Goal: Obtain resource: Download file/media

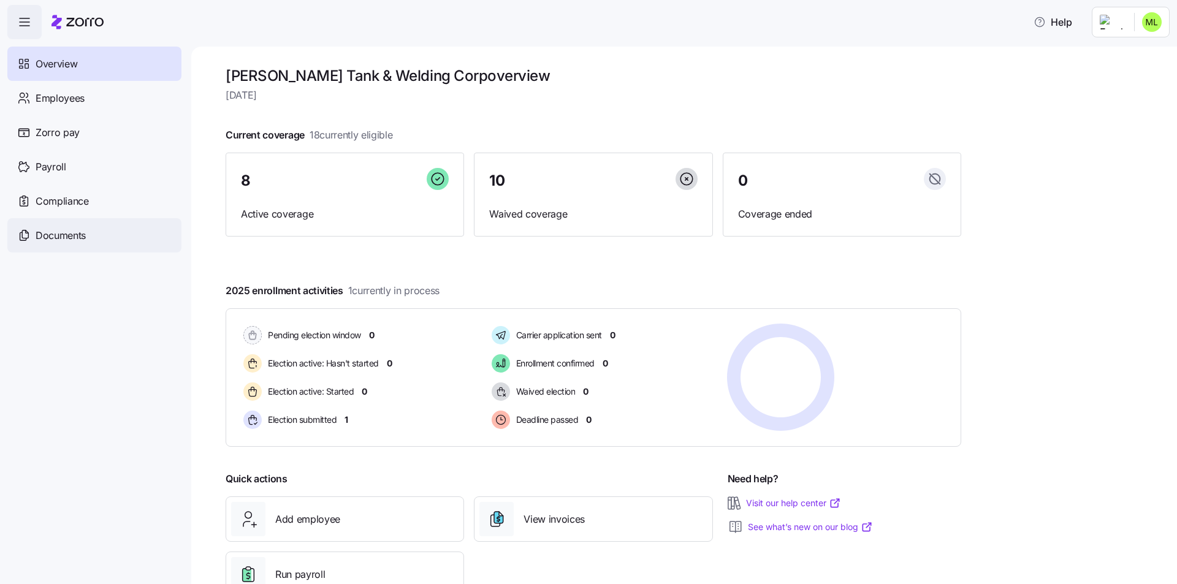
click at [67, 236] on span "Documents" at bounding box center [61, 235] width 50 height 15
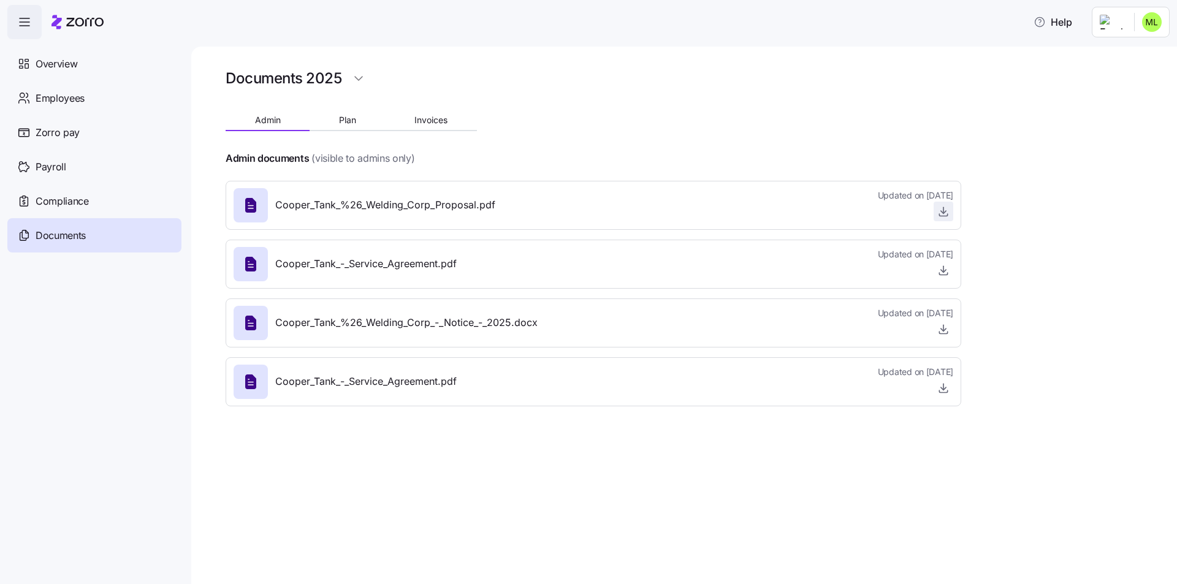
click at [942, 213] on icon "button" at bounding box center [943, 211] width 12 height 12
click at [345, 123] on span "Plan" at bounding box center [347, 120] width 17 height 9
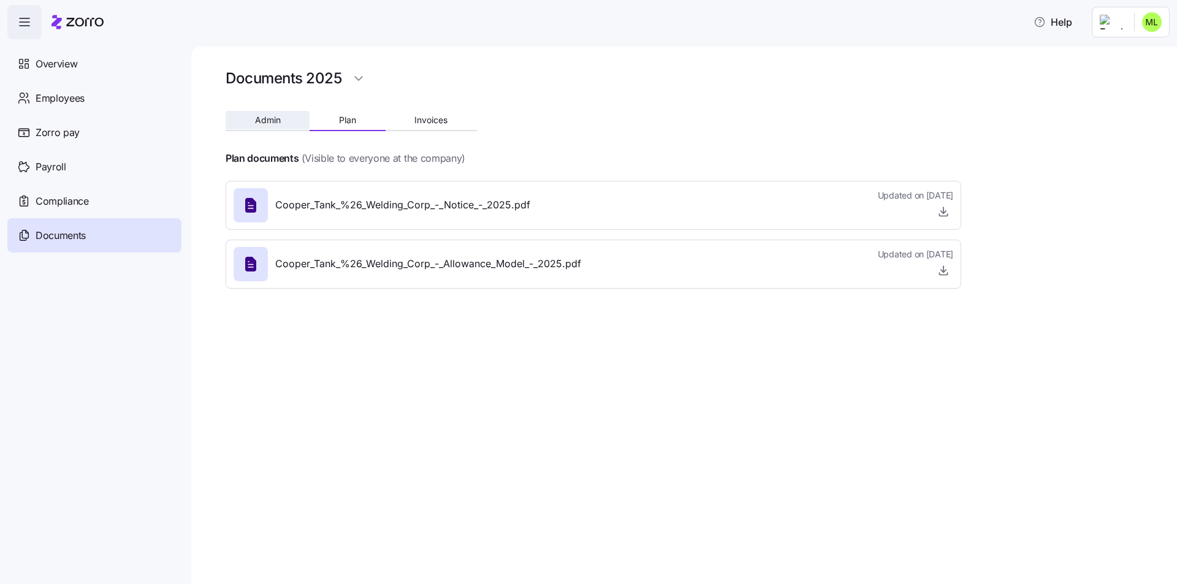
click at [276, 120] on span "Admin" at bounding box center [268, 120] width 26 height 9
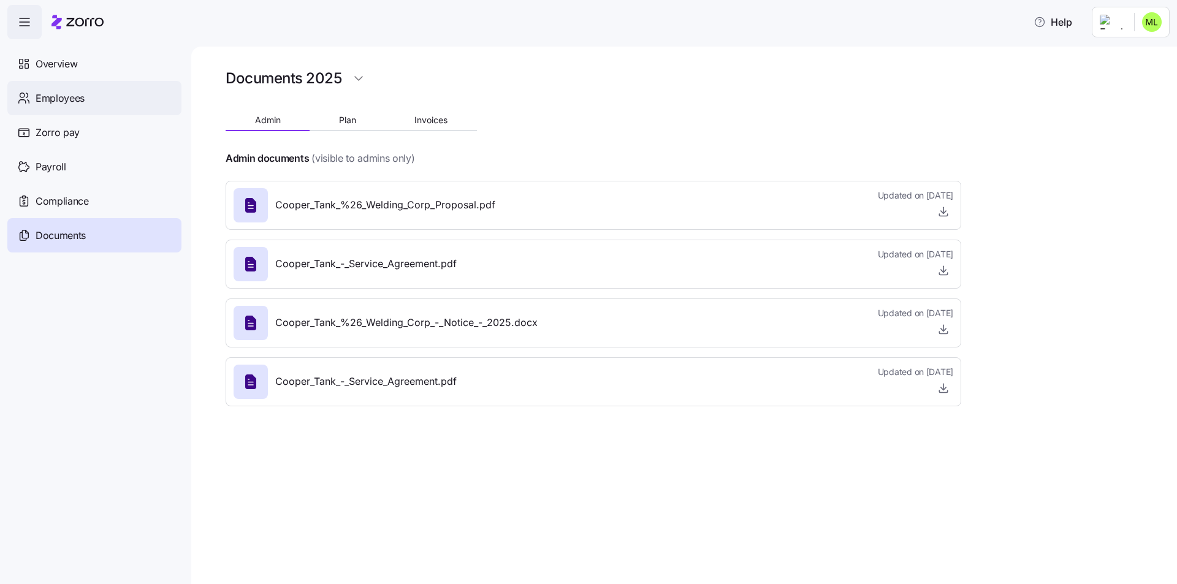
click at [44, 93] on span "Employees" at bounding box center [60, 98] width 49 height 15
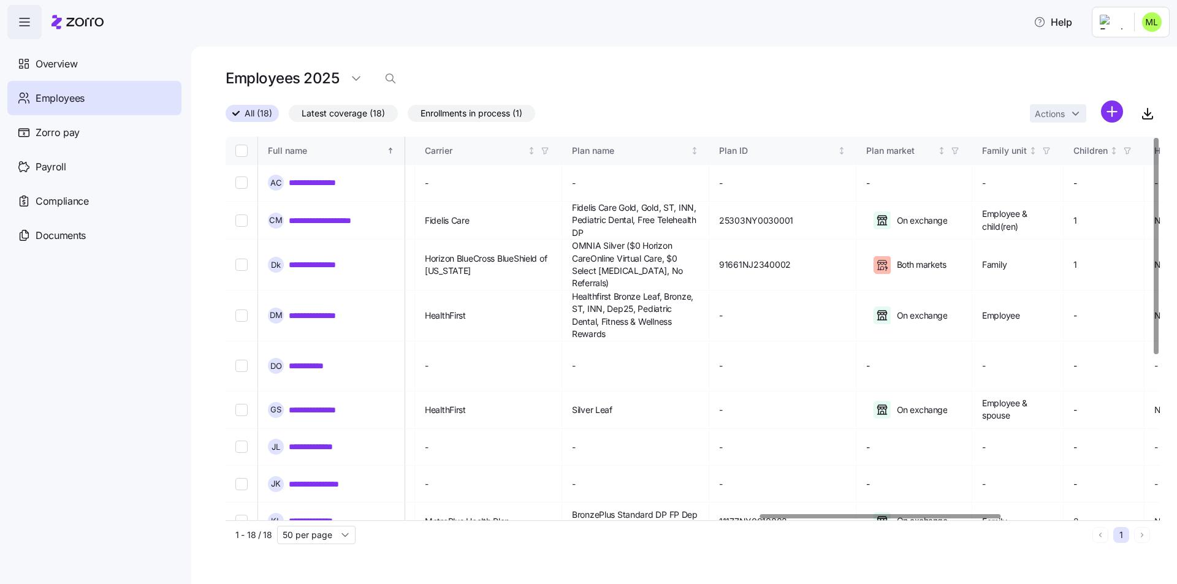
scroll to position [0, 2074]
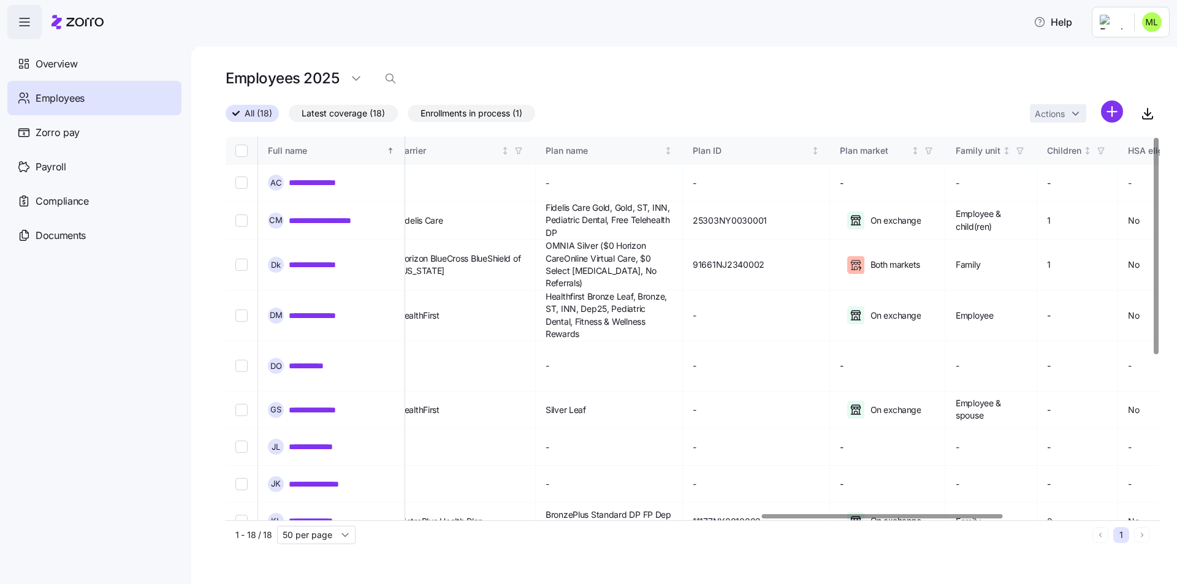
click at [991, 519] on div at bounding box center [882, 516] width 241 height 4
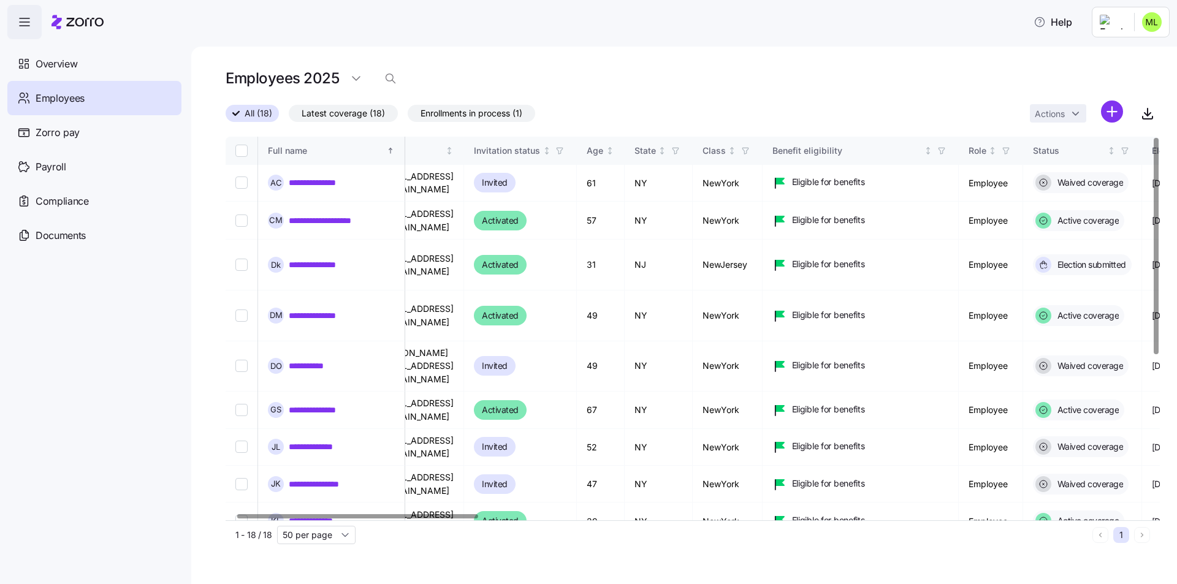
scroll to position [0, 0]
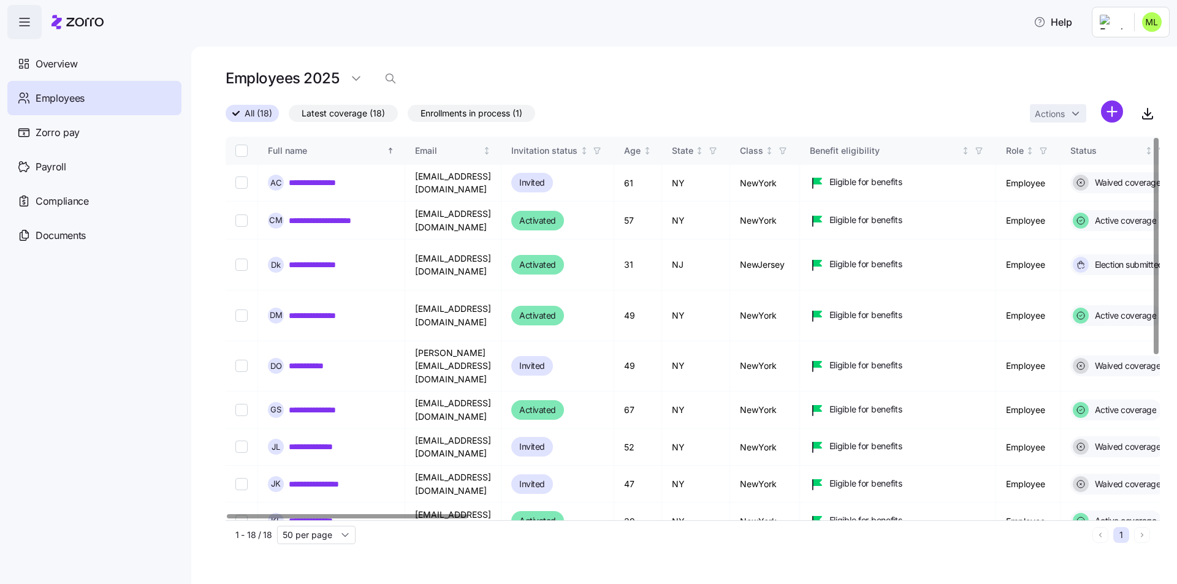
click at [379, 514] on div at bounding box center [347, 516] width 241 height 4
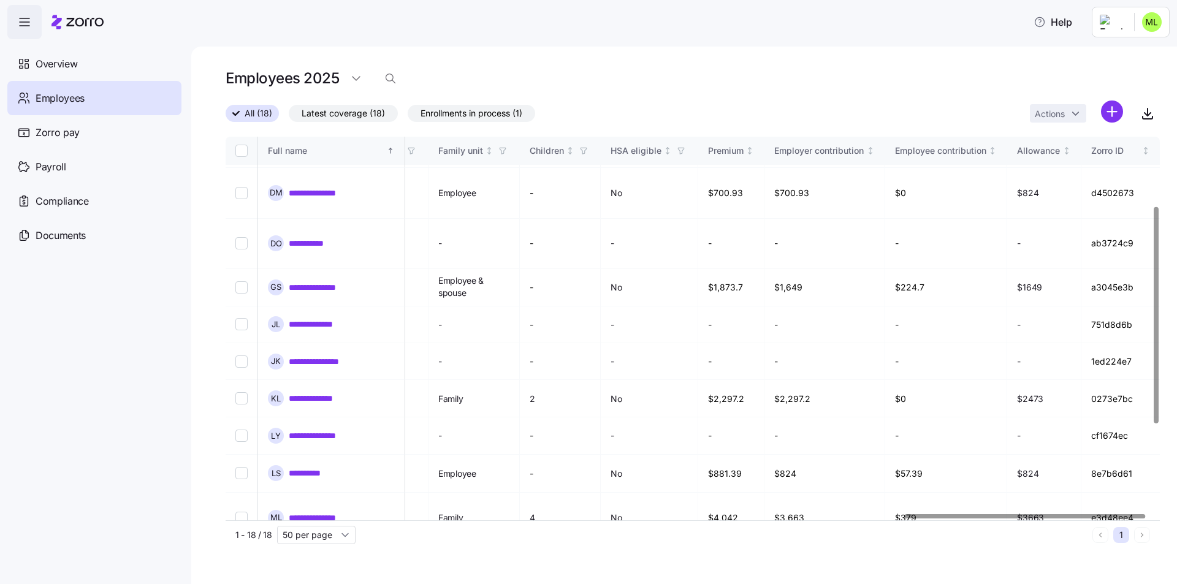
scroll to position [123, 2651]
click at [1137, 519] on div at bounding box center [1030, 516] width 241 height 4
click at [1151, 519] on div at bounding box center [1030, 516] width 241 height 4
